Goal: Information Seeking & Learning: Learn about a topic

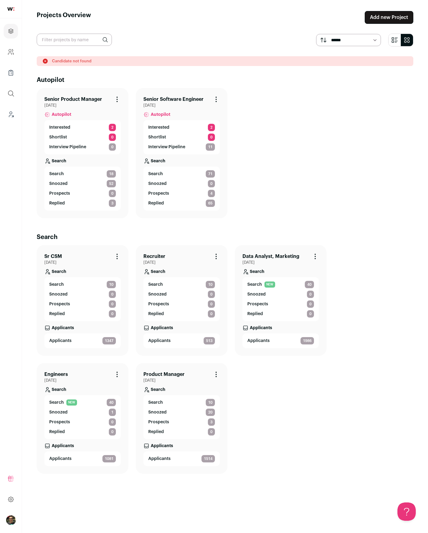
click at [9, 518] on img "Open dropdown" at bounding box center [11, 520] width 10 height 10
click at [14, 116] on icon "Leads (Backoffice)" at bounding box center [10, 114] width 7 height 7
click at [99, 171] on link "Search 18" at bounding box center [82, 173] width 67 height 7
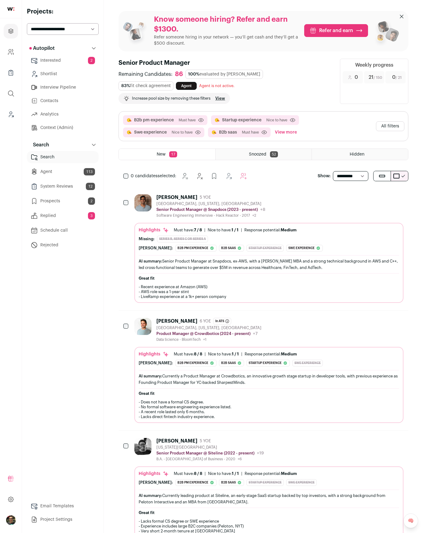
click at [396, 130] on button "All filters" at bounding box center [390, 126] width 28 height 10
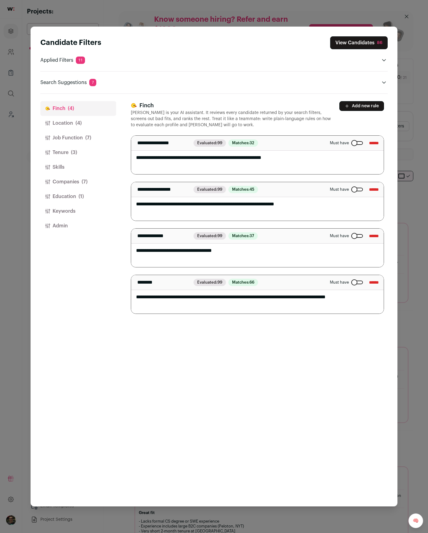
click at [65, 179] on button "Companies (7)" at bounding box center [78, 181] width 76 height 15
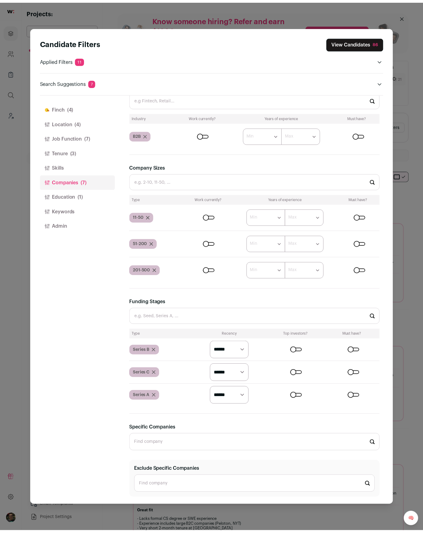
scroll to position [130, 0]
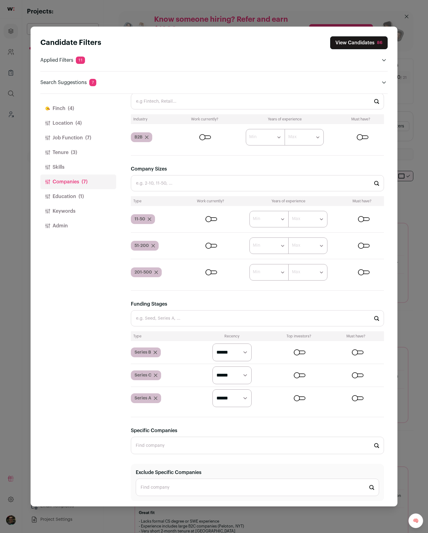
click at [416, 40] on div "Candidate Filters View Candidates 86 Applied Filters 11 B2b pm experience, Star…" at bounding box center [214, 266] width 428 height 533
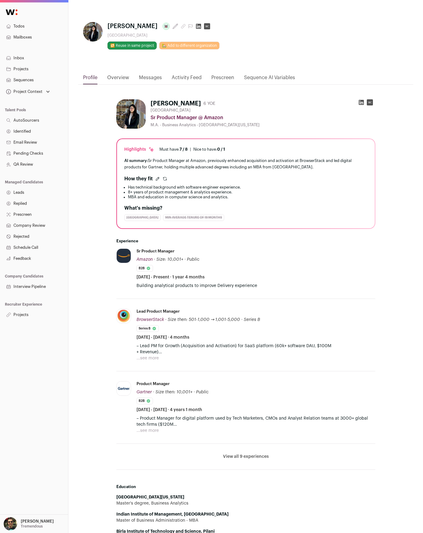
click at [257, 205] on h2 "What's missing?" at bounding box center [245, 207] width 243 height 7
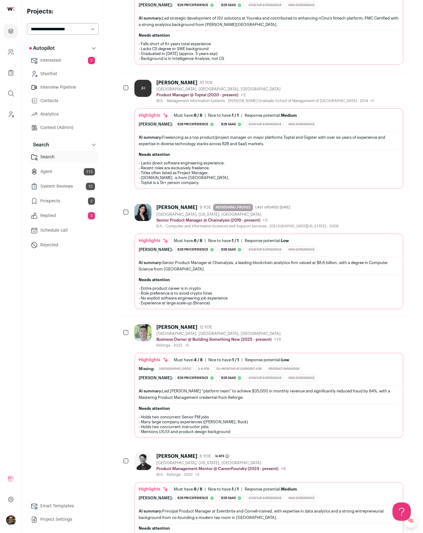
scroll to position [967, 0]
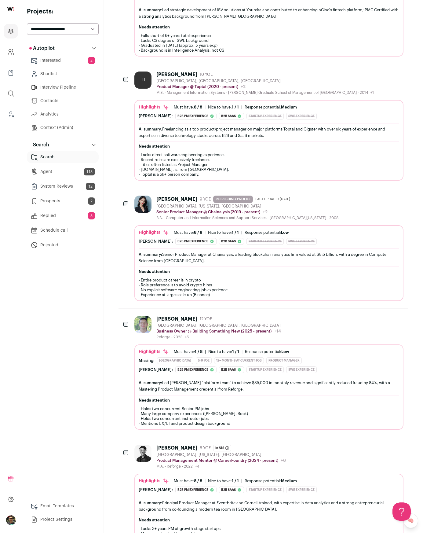
click at [93, 317] on div "Autopilot Autopilot Interested 2 Shortlist Interview Pipeline Contacts Analytics" at bounding box center [63, 283] width 72 height 483
click at [76, 352] on div "Autopilot Autopilot Interested 2 Shortlist Interview Pipeline Contacts Analytics" at bounding box center [63, 283] width 72 height 483
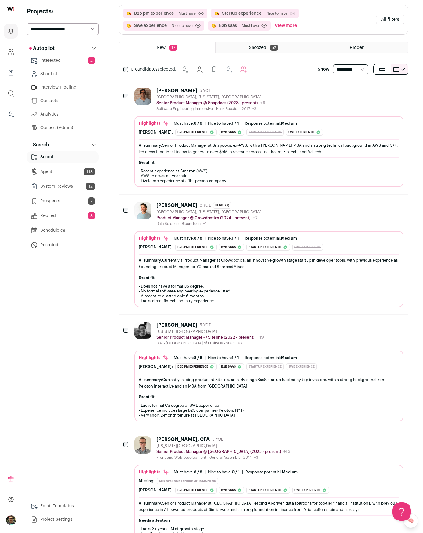
scroll to position [0, 0]
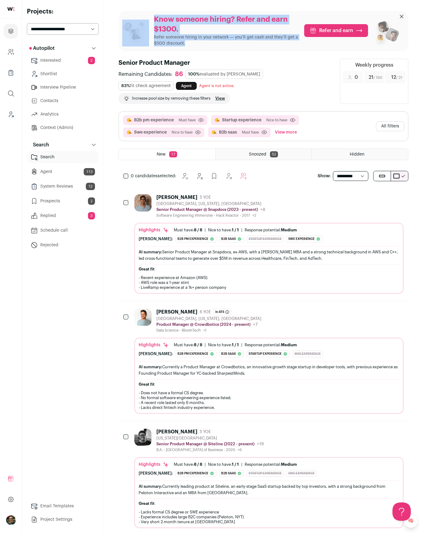
drag, startPoint x: 149, startPoint y: 16, endPoint x: 256, endPoint y: 50, distance: 112.2
click at [256, 50] on div "Know someone hiring? Refer and earn $1300. Refer someone hiring in your network…" at bounding box center [264, 31] width 290 height 40
drag, startPoint x: 208, startPoint y: 49, endPoint x: 149, endPoint y: 14, distance: 68.2
click at [154, 18] on div "Know someone hiring? Refer and earn $1300. Refer someone hiring in your network…" at bounding box center [264, 31] width 290 height 40
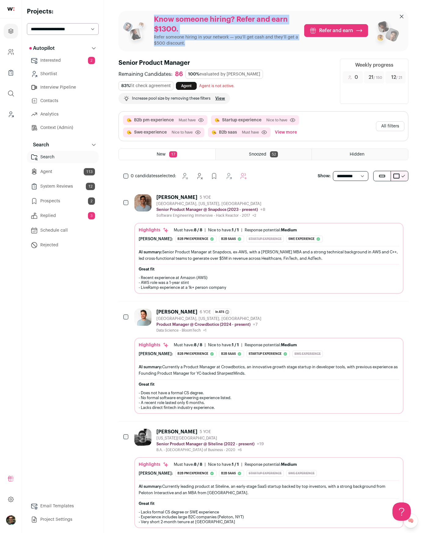
drag, startPoint x: 147, startPoint y: 11, endPoint x: 192, endPoint y: 44, distance: 55.5
click at [192, 44] on div "Know someone hiring? Refer and earn $1300. Refer someone hiring in your network…" at bounding box center [264, 31] width 290 height 40
click at [192, 44] on p "Refer someone hiring in your network — you’ll get cash and they’ll get a $500 d…" at bounding box center [226, 40] width 145 height 12
drag, startPoint x: 137, startPoint y: 10, endPoint x: 203, endPoint y: 43, distance: 74.6
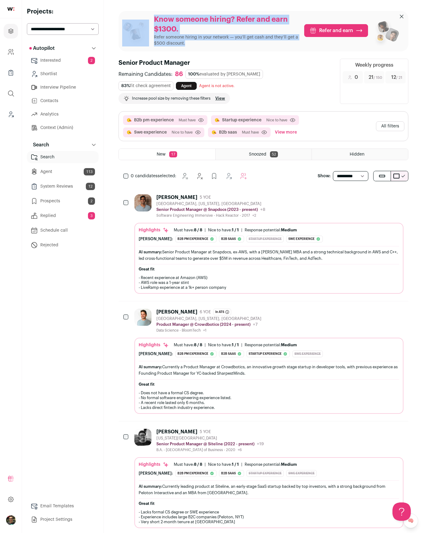
click at [203, 43] on p "Refer someone hiring in your network — you’ll get cash and they’ll get a $500 d…" at bounding box center [226, 40] width 145 height 12
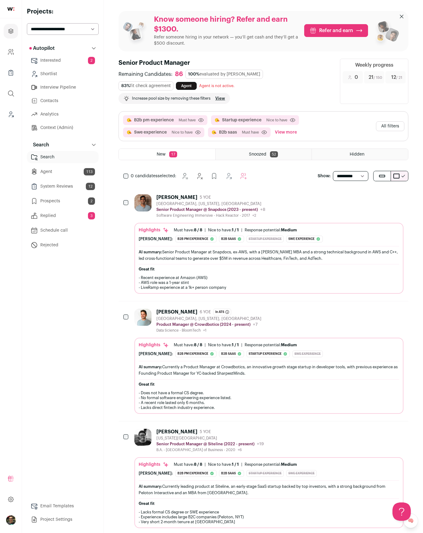
drag, startPoint x: 146, startPoint y: 16, endPoint x: 408, endPoint y: 79, distance: 269.0
drag, startPoint x: 246, startPoint y: 86, endPoint x: 240, endPoint y: 84, distance: 6.5
click at [240, 84] on div "Remaining Candidates: 86 100% evaluated by [PERSON_NAME] 83% fit check agreemen…" at bounding box center [226, 87] width 214 height 34
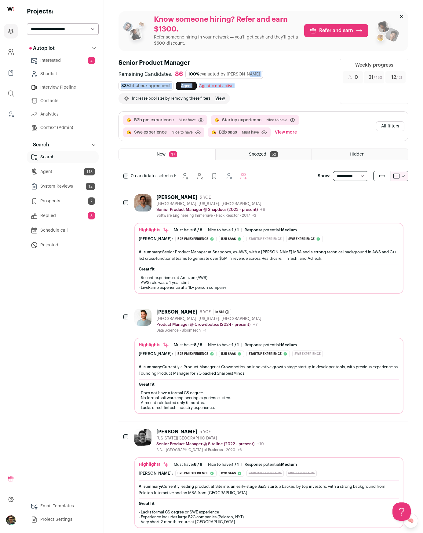
click at [223, 83] on div "Agent is not active." at bounding box center [216, 85] width 35 height 5
click at [234, 85] on span "Agent is not active." at bounding box center [216, 86] width 35 height 4
click at [227, 86] on span "Agent is not active." at bounding box center [216, 86] width 35 height 4
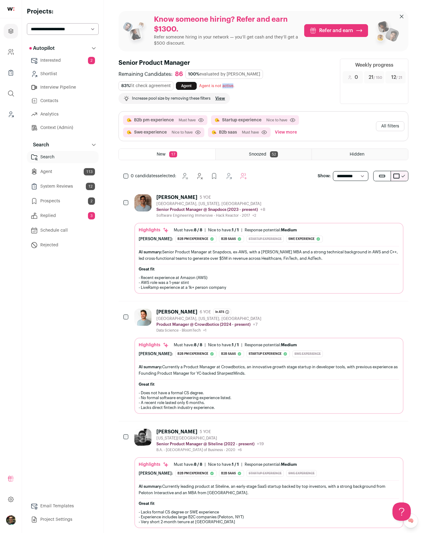
click at [227, 86] on span "Agent is not active." at bounding box center [216, 86] width 35 height 4
click at [232, 88] on div "Agent is not active." at bounding box center [216, 85] width 35 height 5
click at [192, 100] on p "Increase pool size by removing these filters" at bounding box center [171, 98] width 79 height 5
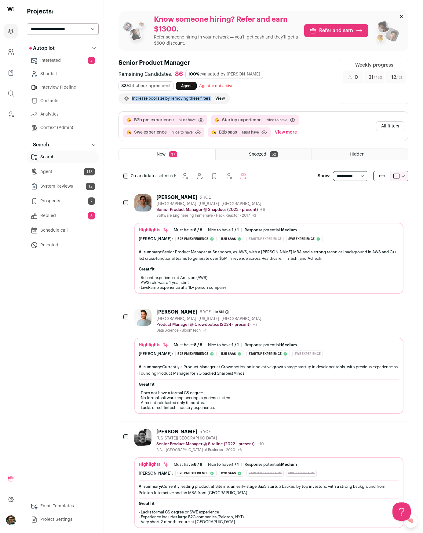
click at [192, 100] on p "Increase pool size by removing these filters" at bounding box center [171, 98] width 79 height 5
click at [170, 100] on p "Increase pool size by removing these filters" at bounding box center [171, 98] width 79 height 5
click at [163, 98] on p "Increase pool size by removing these filters" at bounding box center [171, 98] width 79 height 5
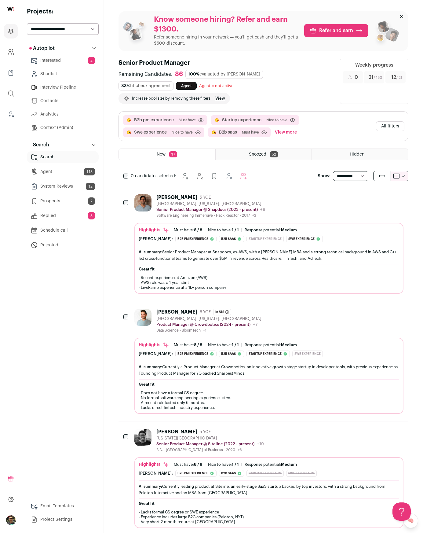
click at [163, 98] on p "Increase pool size by removing these filters" at bounding box center [171, 98] width 79 height 5
click at [177, 100] on p "Increase pool size by removing these filters" at bounding box center [171, 98] width 79 height 5
click at [178, 98] on p "Increase pool size by removing these filters" at bounding box center [171, 98] width 79 height 5
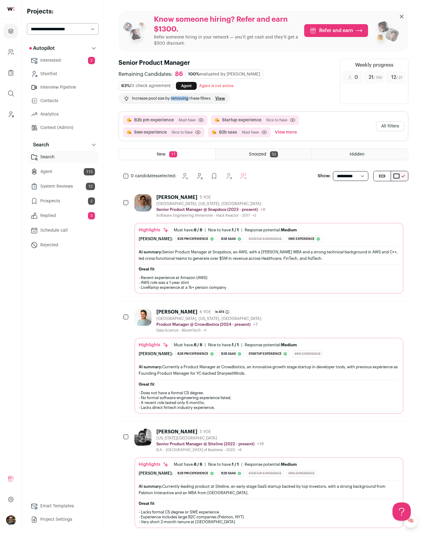
click at [178, 98] on p "Increase pool size by removing these filters" at bounding box center [171, 98] width 79 height 5
click at [143, 99] on p "Increase pool size by removing these filters" at bounding box center [171, 98] width 79 height 5
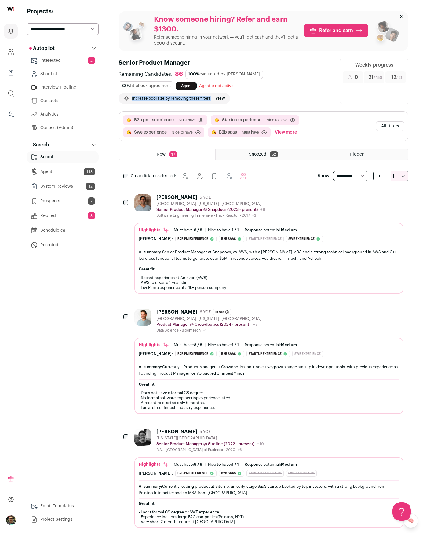
click at [150, 98] on p "Increase pool size by removing these filters" at bounding box center [171, 98] width 79 height 5
click at [194, 99] on p "Increase pool size by removing these filters" at bounding box center [171, 98] width 79 height 5
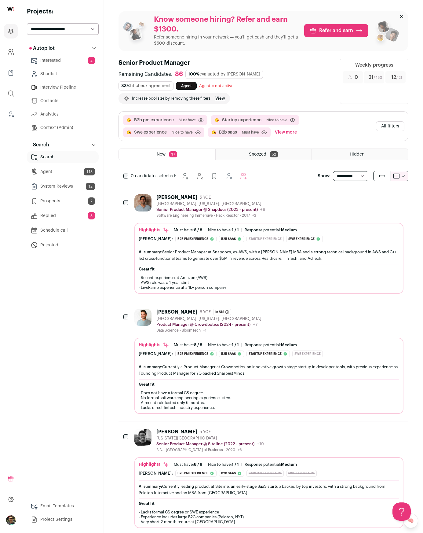
click at [247, 98] on div "Remaining Candidates: 86 100% evaluated by [PERSON_NAME] 83% fit check agreemen…" at bounding box center [226, 87] width 214 height 34
click at [216, 74] on div "100% evaluated by [PERSON_NAME]" at bounding box center [224, 74] width 78 height 9
click at [224, 75] on div "100% evaluated by [PERSON_NAME]" at bounding box center [224, 74] width 78 height 9
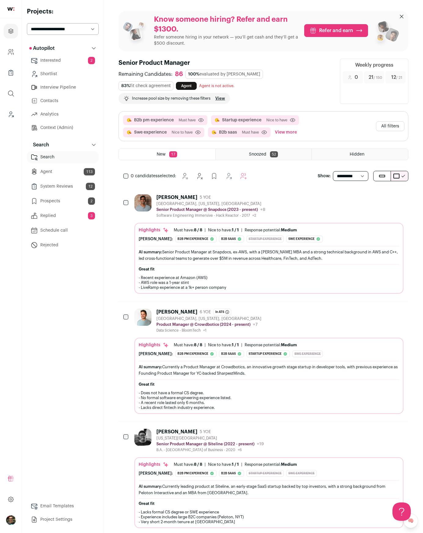
click at [232, 75] on div "100% evaluated by [PERSON_NAME]" at bounding box center [224, 74] width 78 height 9
click at [238, 79] on div "Remaining Candidates: 86 100% evaluated by [PERSON_NAME] 83% fit check agreemen…" at bounding box center [226, 87] width 214 height 34
click at [212, 75] on div "100% evaluated by [PERSON_NAME]" at bounding box center [224, 74] width 78 height 9
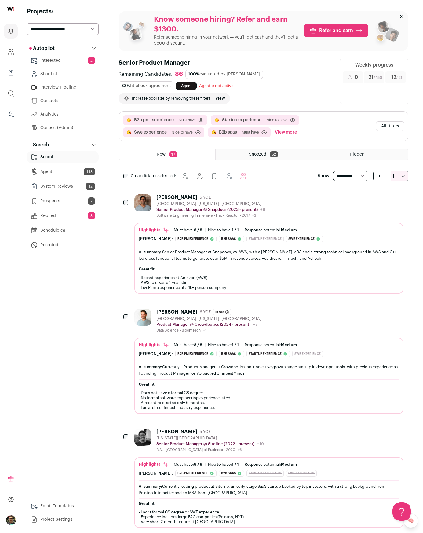
click at [143, 85] on div "83% fit check agreement" at bounding box center [146, 85] width 55 height 9
click at [145, 79] on div "Remaining Candidates: 86 100% evaluated by [PERSON_NAME] 83% fit check agreemen…" at bounding box center [226, 87] width 214 height 34
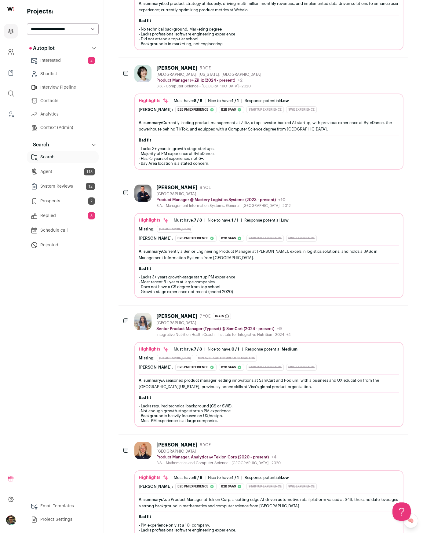
scroll to position [1736, 0]
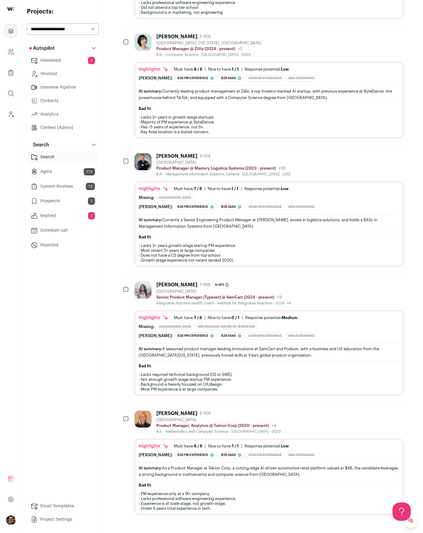
click at [76, 267] on div "Autopilot Autopilot Interested 2 Shortlist Interview Pipeline Contacts Analytics" at bounding box center [63, 283] width 72 height 483
click at [85, 287] on div "Autopilot Autopilot Interested 2 Shortlist Interview Pipeline Contacts Analytics" at bounding box center [63, 283] width 72 height 483
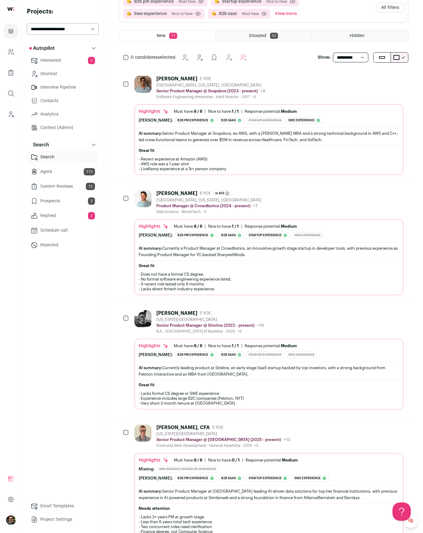
scroll to position [0, 0]
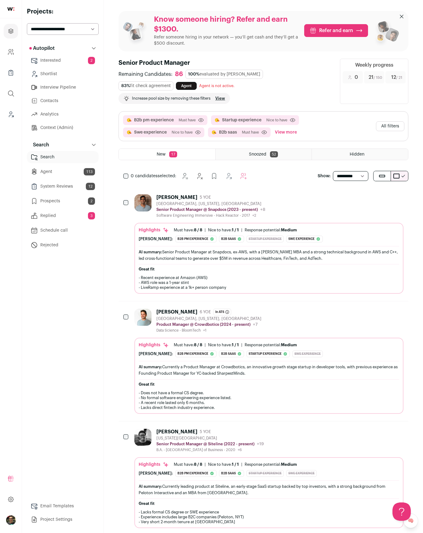
click at [204, 73] on div "100% evaluated by [PERSON_NAME]" at bounding box center [224, 74] width 78 height 9
click at [191, 72] on span "100%" at bounding box center [193, 74] width 11 height 4
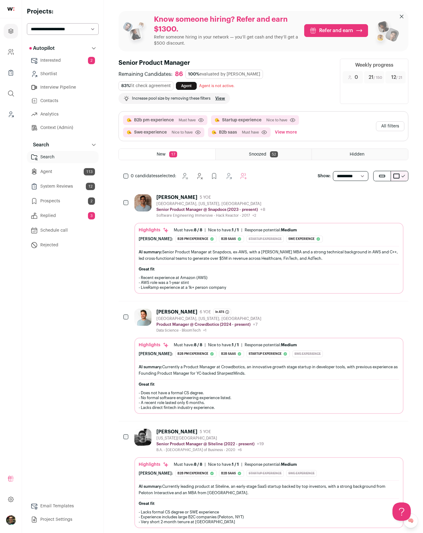
click at [232, 71] on div "100% evaluated by [PERSON_NAME]" at bounding box center [224, 74] width 78 height 9
click at [232, 73] on div "100% evaluated by [PERSON_NAME]" at bounding box center [224, 74] width 78 height 9
